Goal: Task Accomplishment & Management: Manage account settings

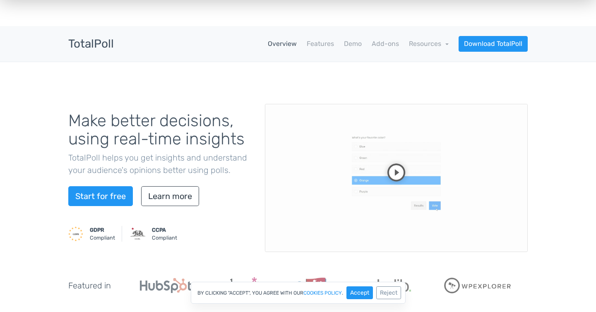
scroll to position [9, 0]
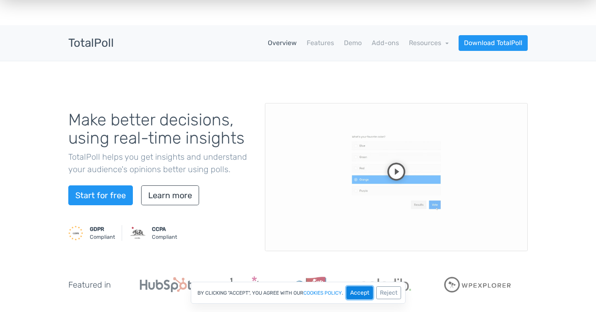
click at [358, 295] on button "Accept" at bounding box center [359, 292] width 26 height 13
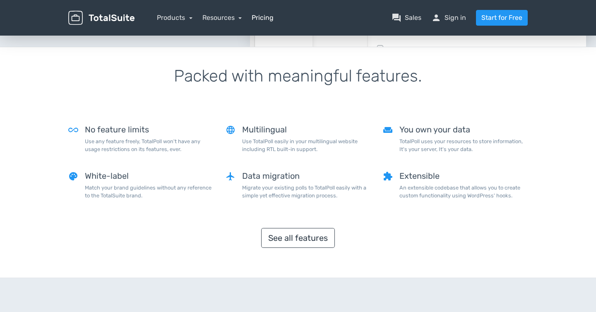
scroll to position [621, 0]
click at [252, 15] on nav "Products TotalPoll WordPress Poll and Contest Plugin TotalContest WordPress Con…" at bounding box center [337, 18] width 393 height 16
click at [260, 17] on link "Pricing" at bounding box center [263, 18] width 22 height 10
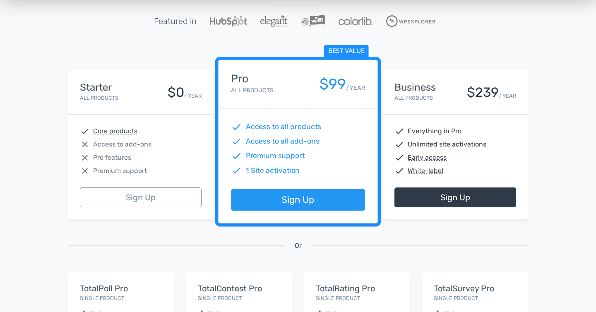
scroll to position [106, 0]
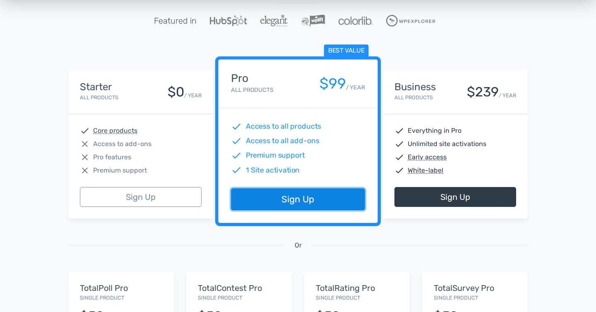
click at [315, 206] on link "Sign Up" at bounding box center [298, 200] width 134 height 22
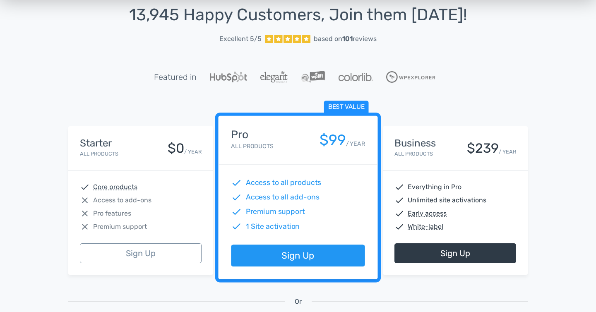
scroll to position [0, 0]
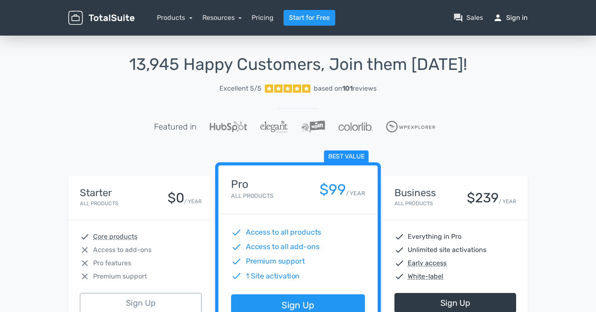
click at [517, 15] on link "person Sign in" at bounding box center [510, 18] width 35 height 10
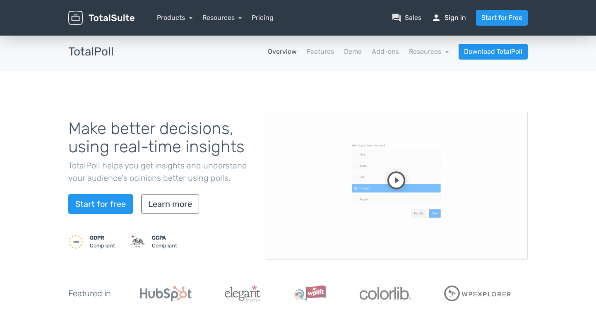
click at [458, 19] on link "person Sign in" at bounding box center [448, 18] width 35 height 10
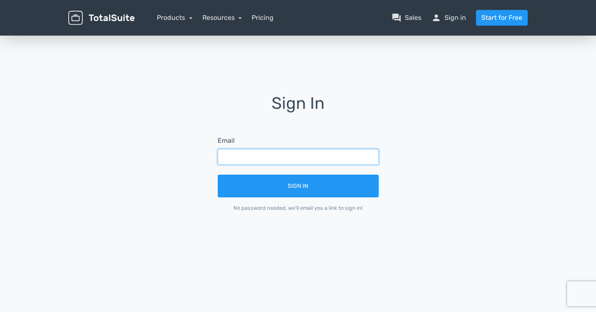
click at [299, 156] on input "text" at bounding box center [298, 157] width 161 height 16
type input "jessica@lowdownonline.com"
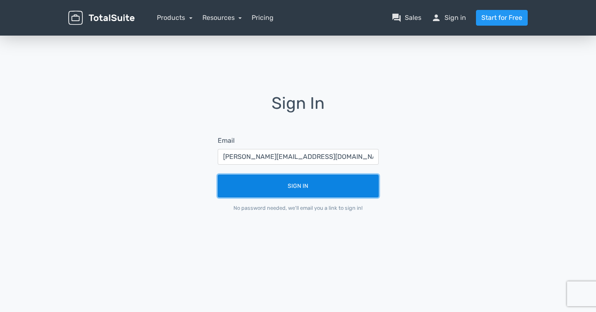
click at [287, 187] on button "Sign In" at bounding box center [298, 186] width 161 height 23
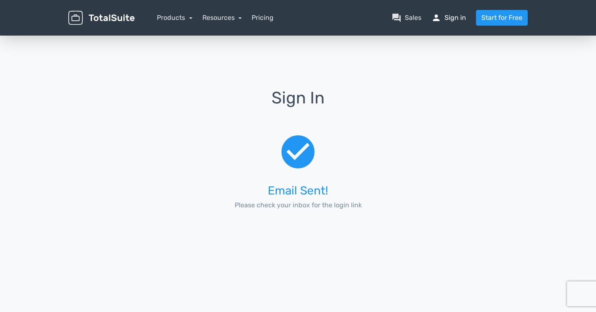
click at [460, 19] on link "person Sign in" at bounding box center [448, 18] width 35 height 10
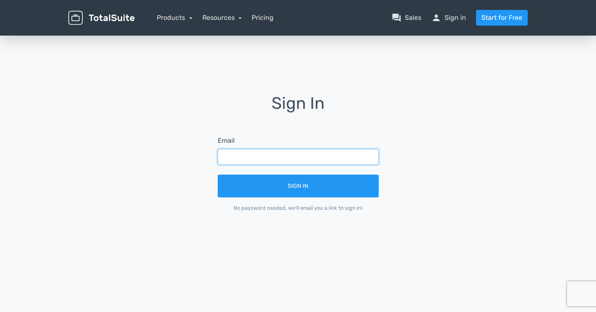
click at [277, 152] on input "text" at bounding box center [298, 157] width 161 height 16
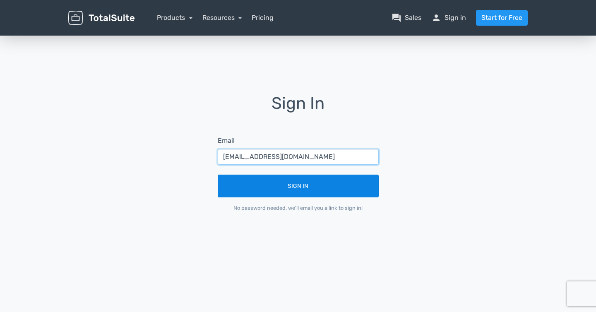
type input "admin@lowdownonline.com"
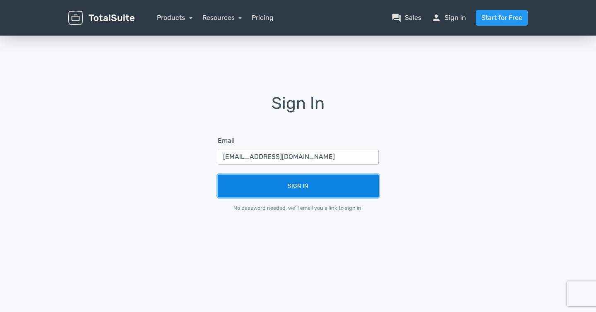
click at [293, 190] on button "Sign In" at bounding box center [298, 186] width 161 height 23
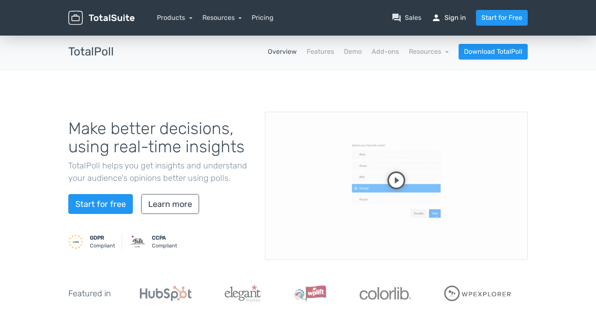
click at [459, 16] on link "person Sign in" at bounding box center [448, 18] width 35 height 10
